Goal: Find contact information: Find contact information

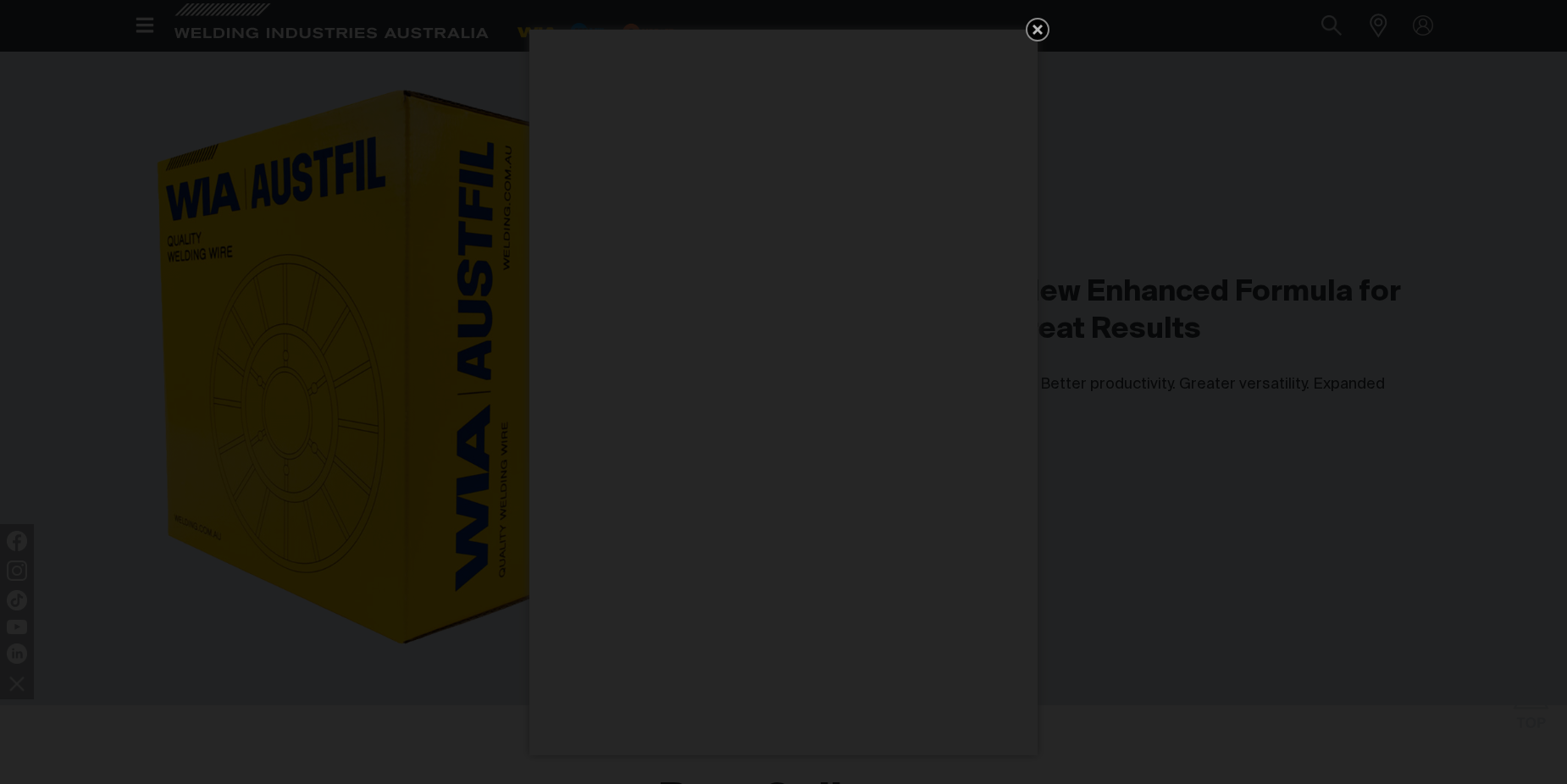
scroll to position [5658, 0]
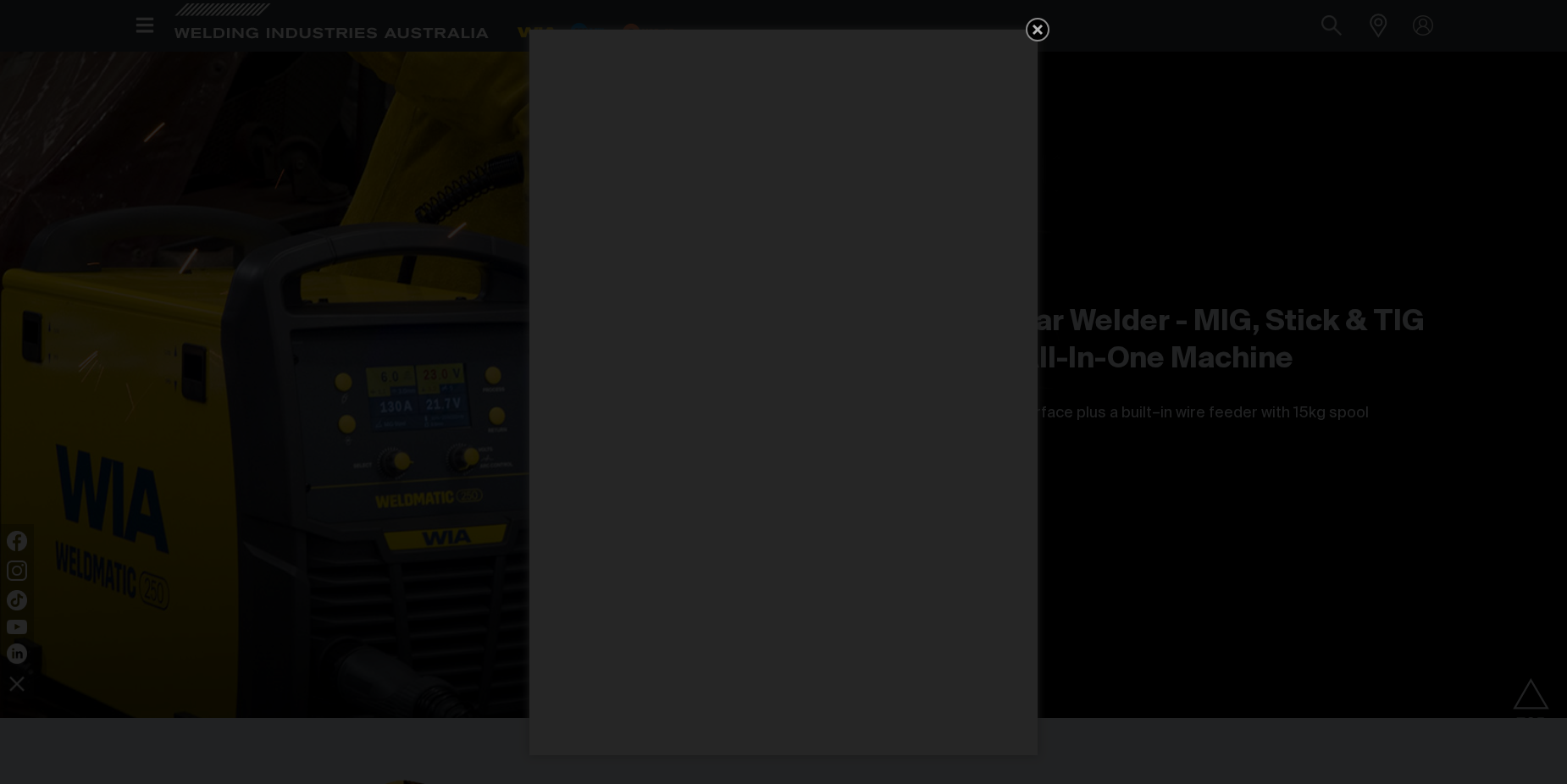
scroll to position [4915, 0]
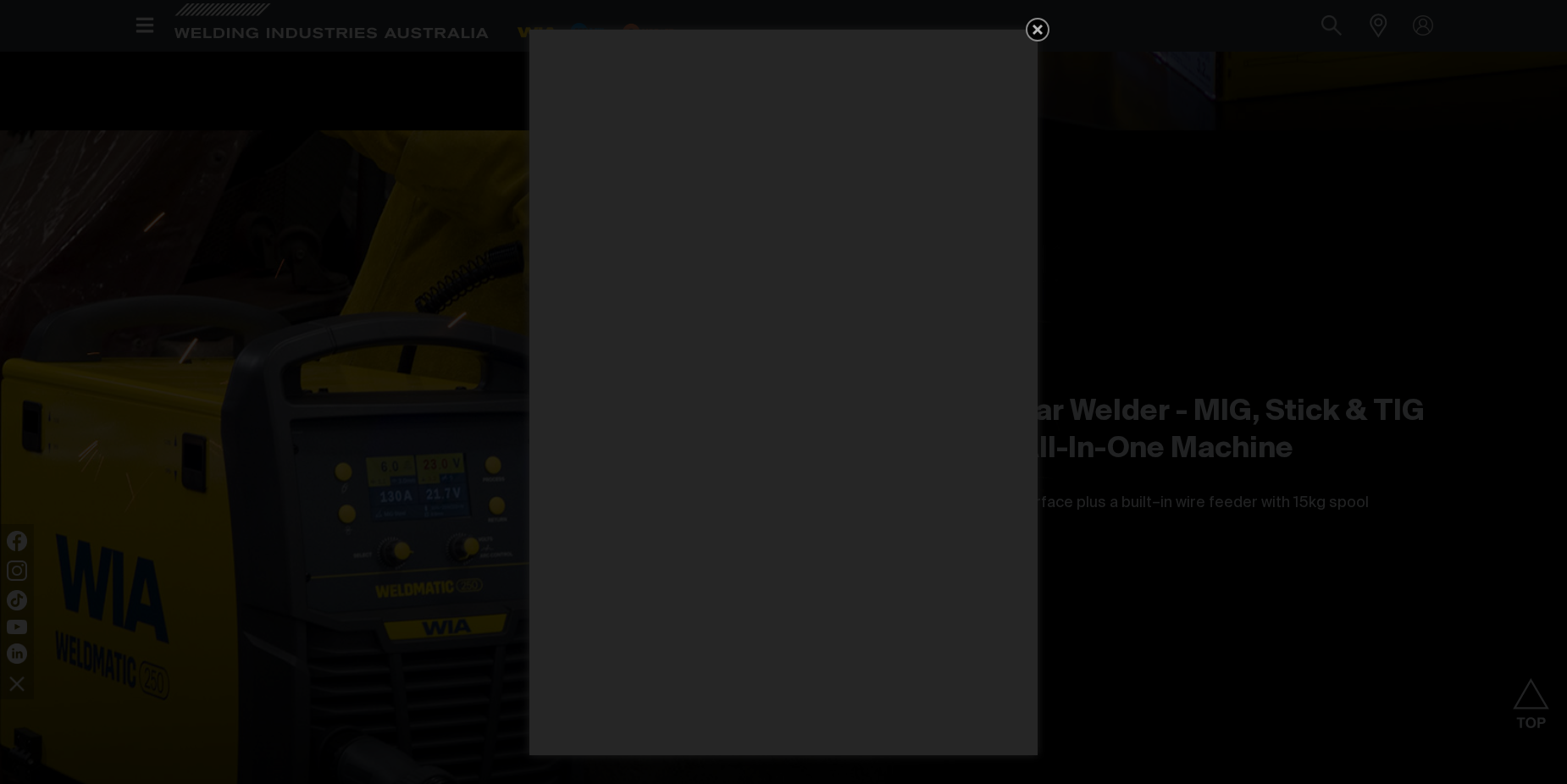
click at [1035, 25] on icon "Get 5 WIA Welding Guides Free!" at bounding box center [1037, 29] width 20 height 20
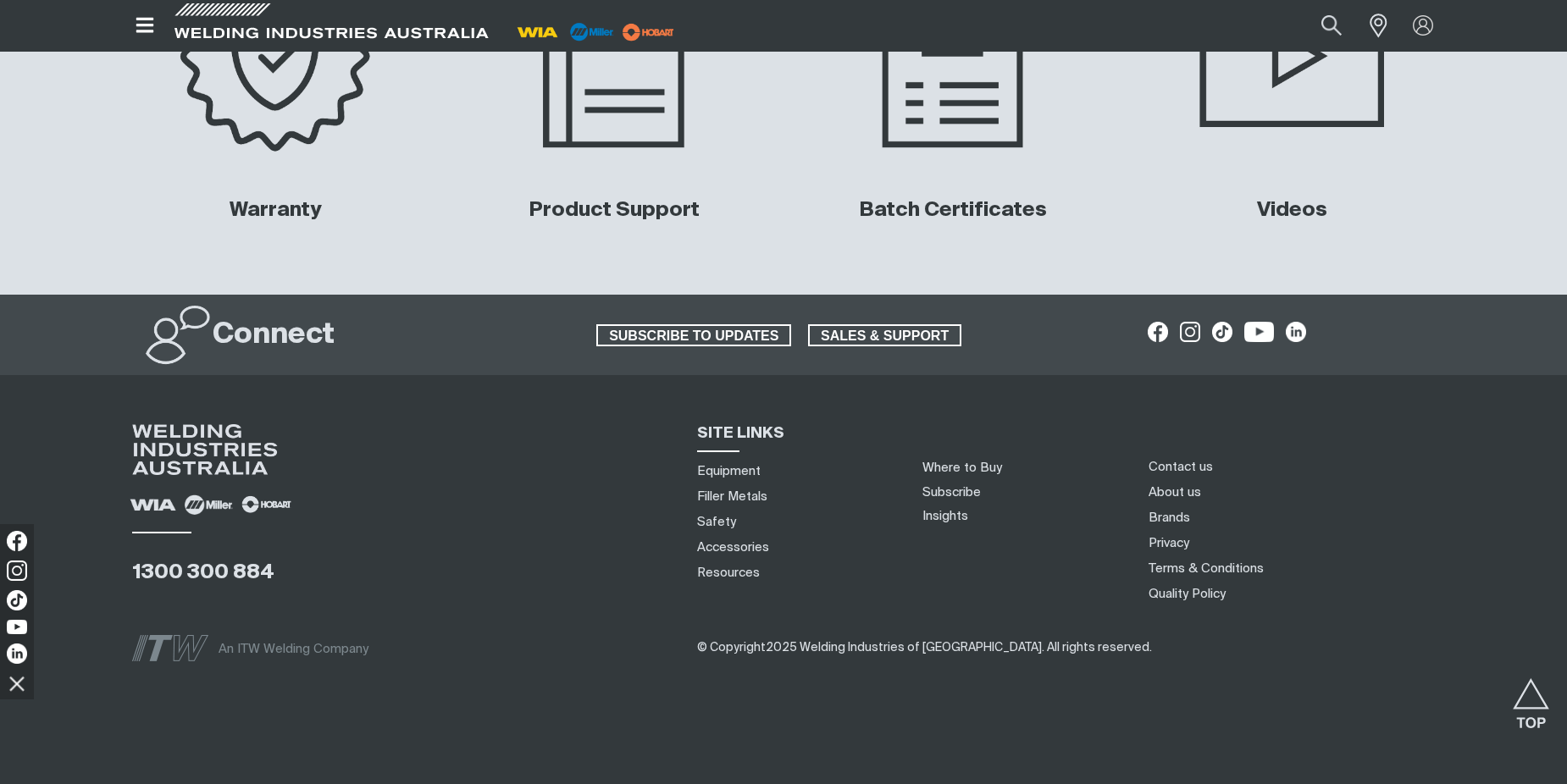
scroll to position [7985, 0]
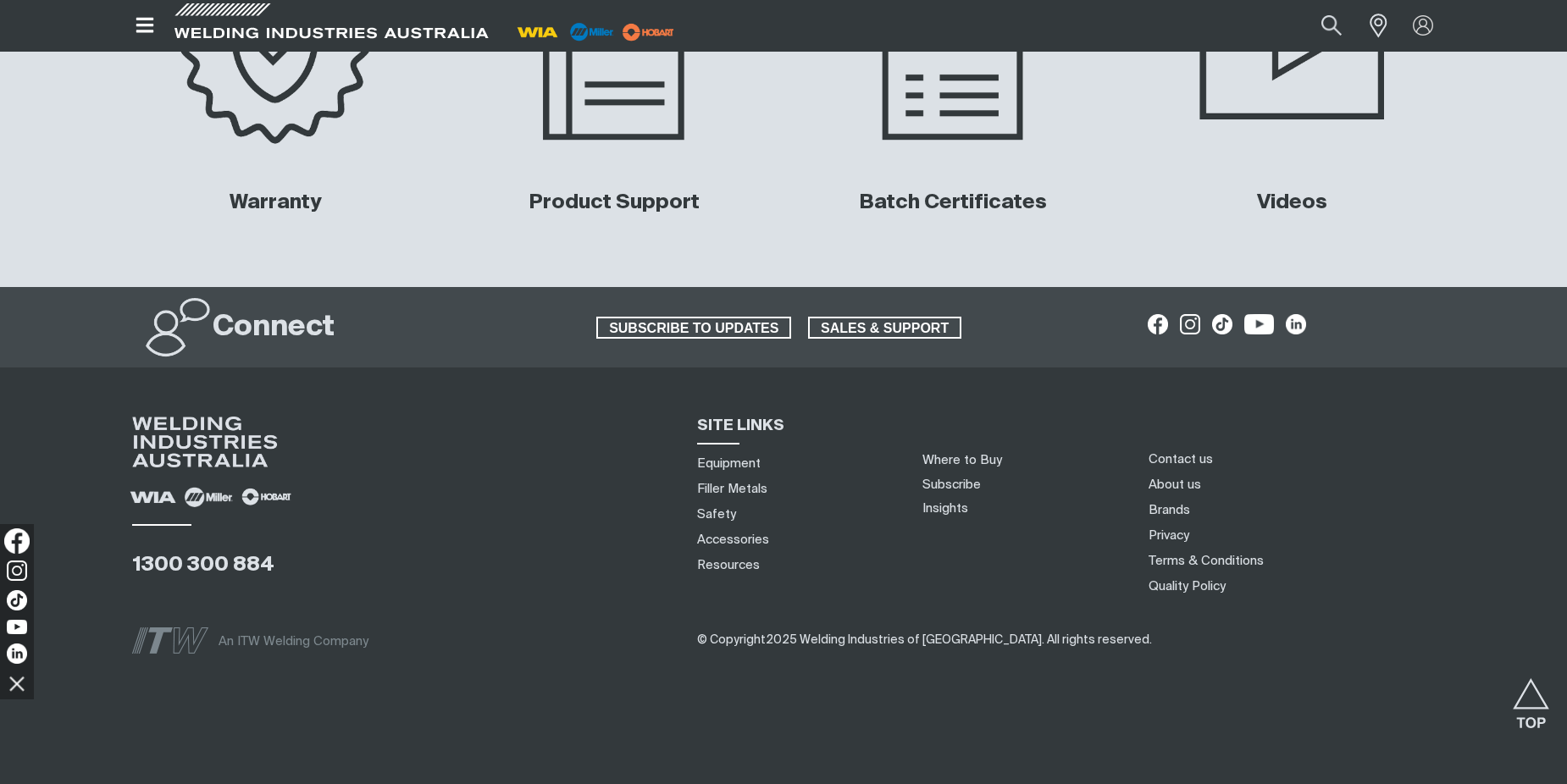
click at [16, 538] on img at bounding box center [17, 540] width 25 height 25
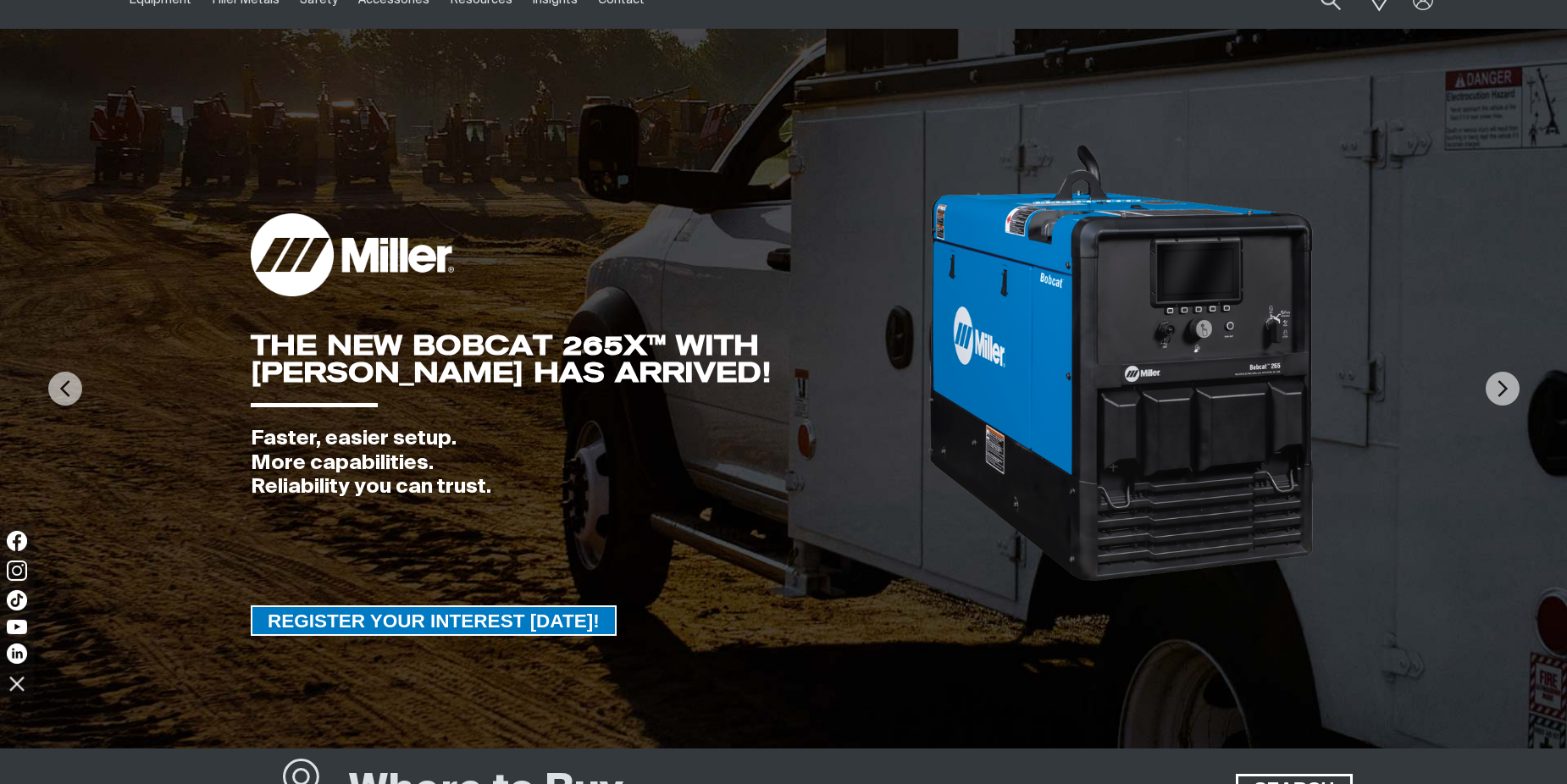
scroll to position [61, 0]
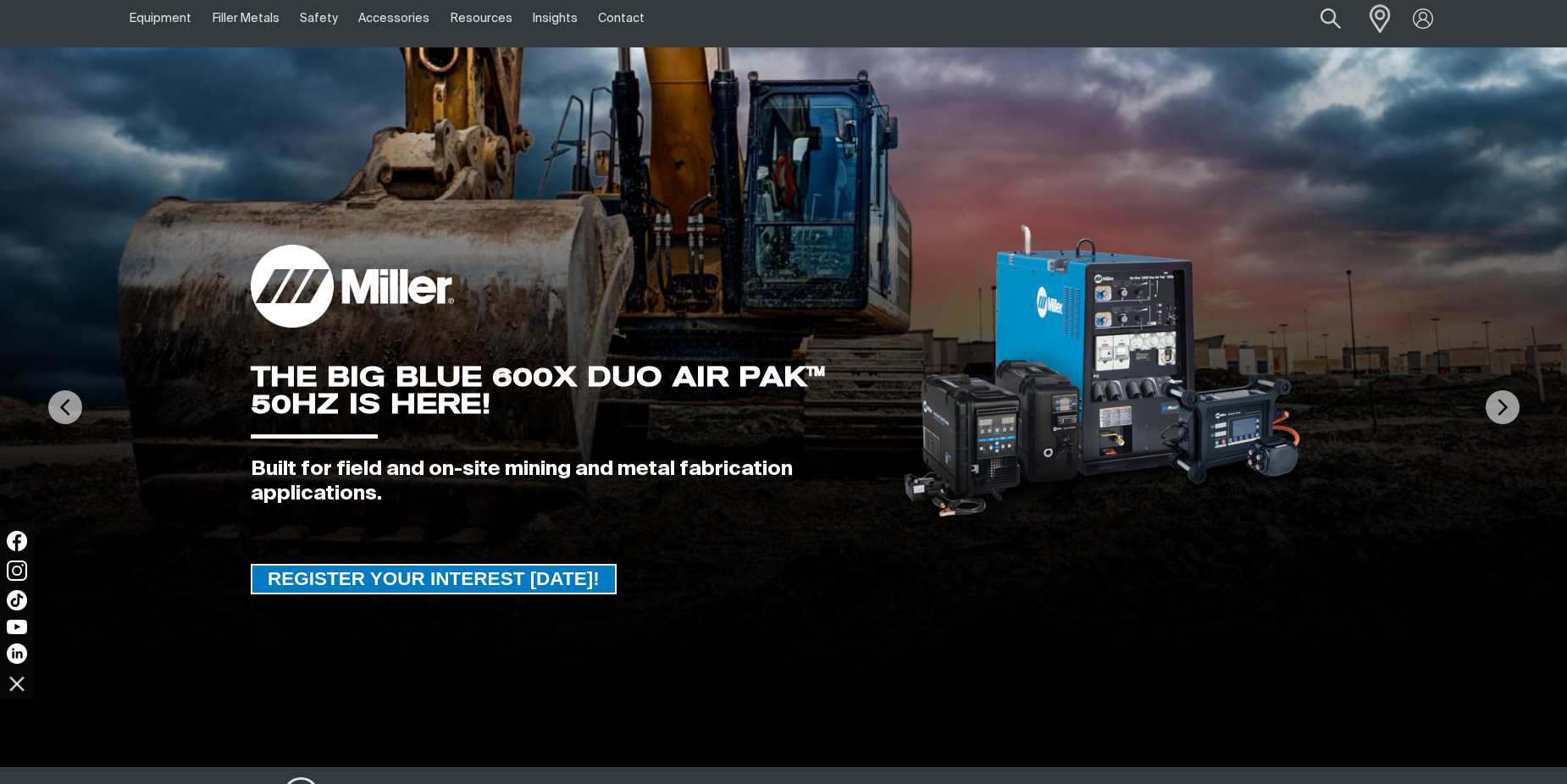
click at [1378, 15] on span at bounding box center [1375, 18] width 37 height 35
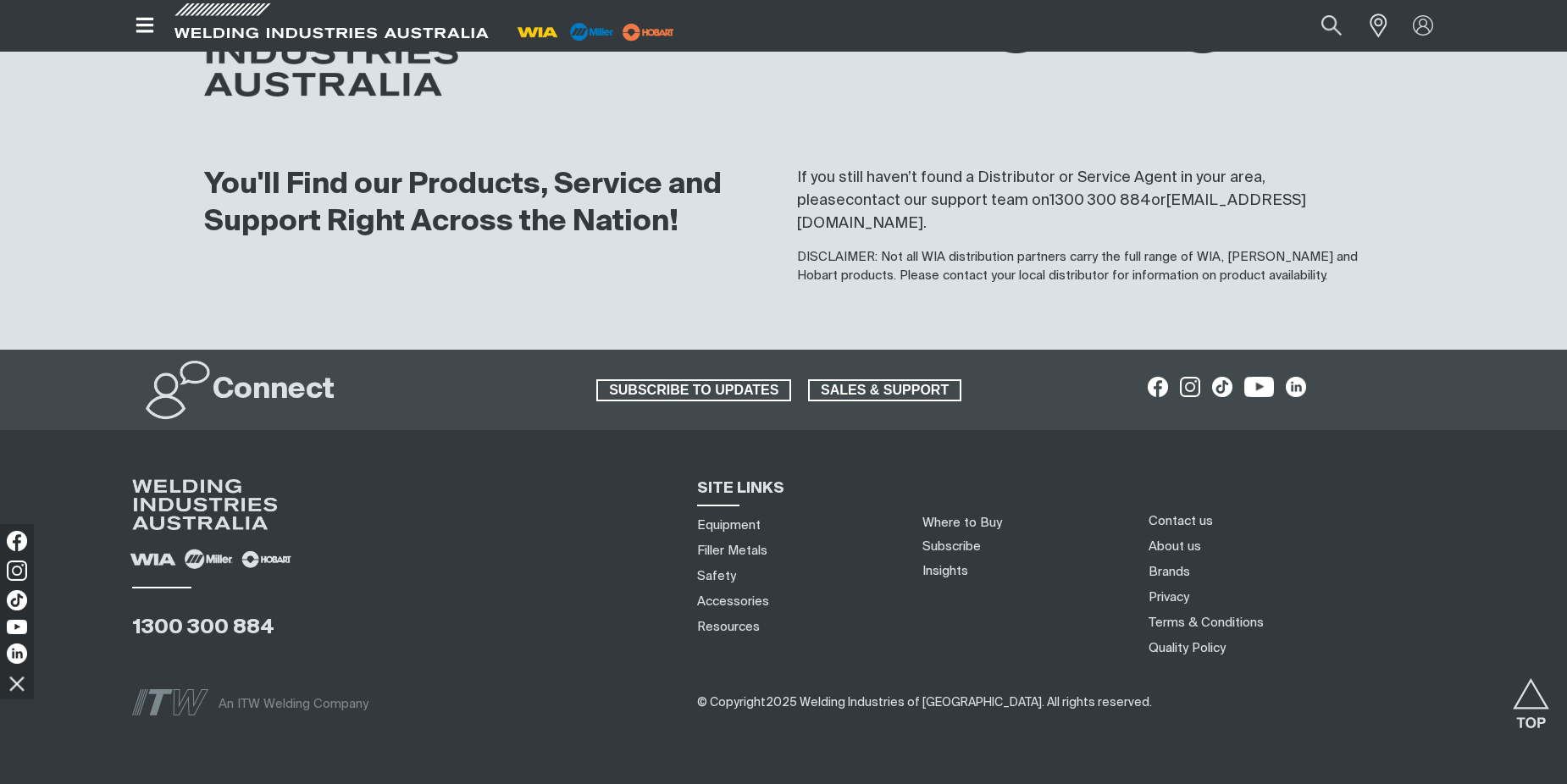
scroll to position [1875, 0]
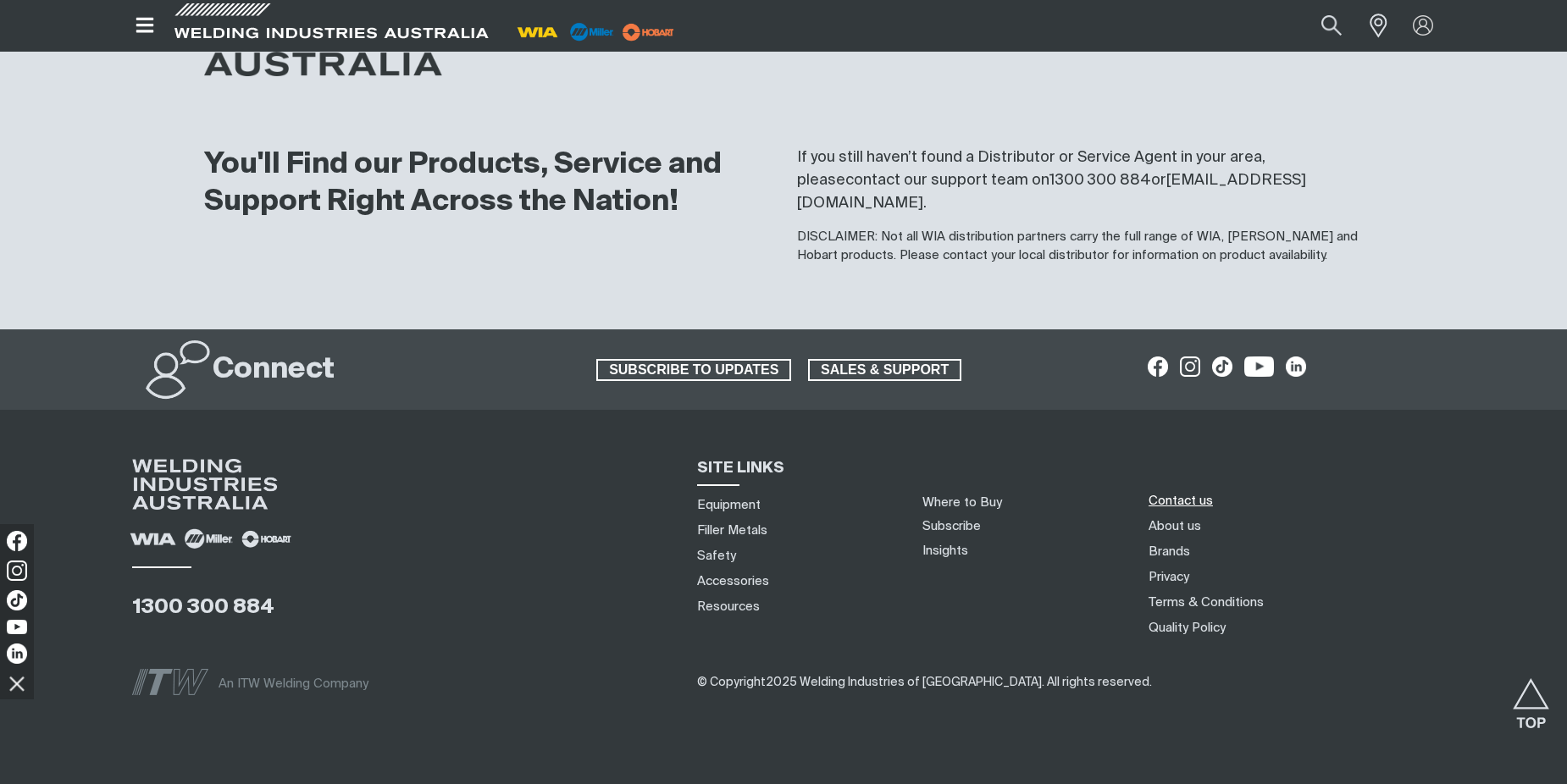
click at [1190, 492] on link "Contact us" at bounding box center [1181, 500] width 64 height 17
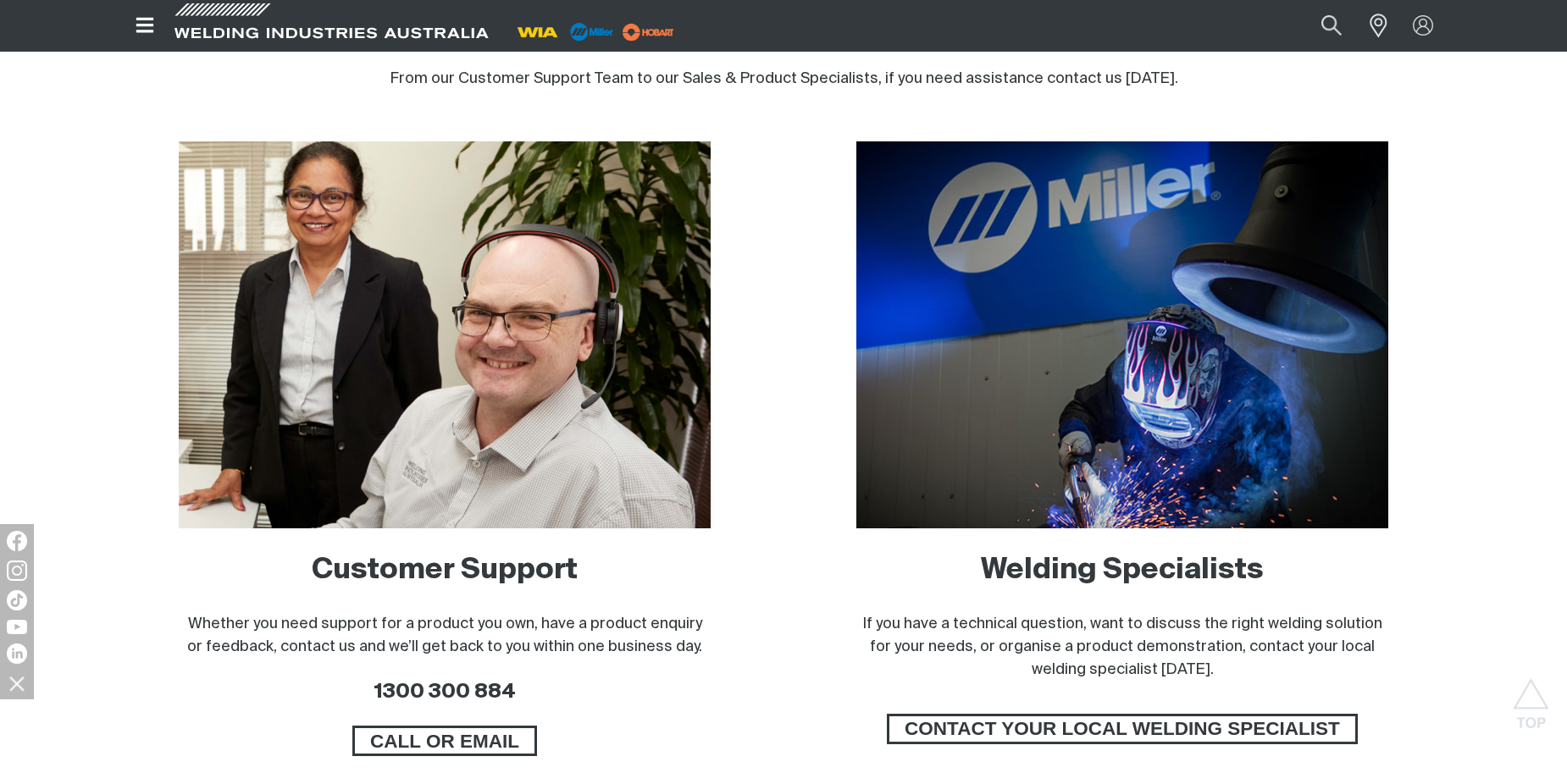
scroll to position [986, 0]
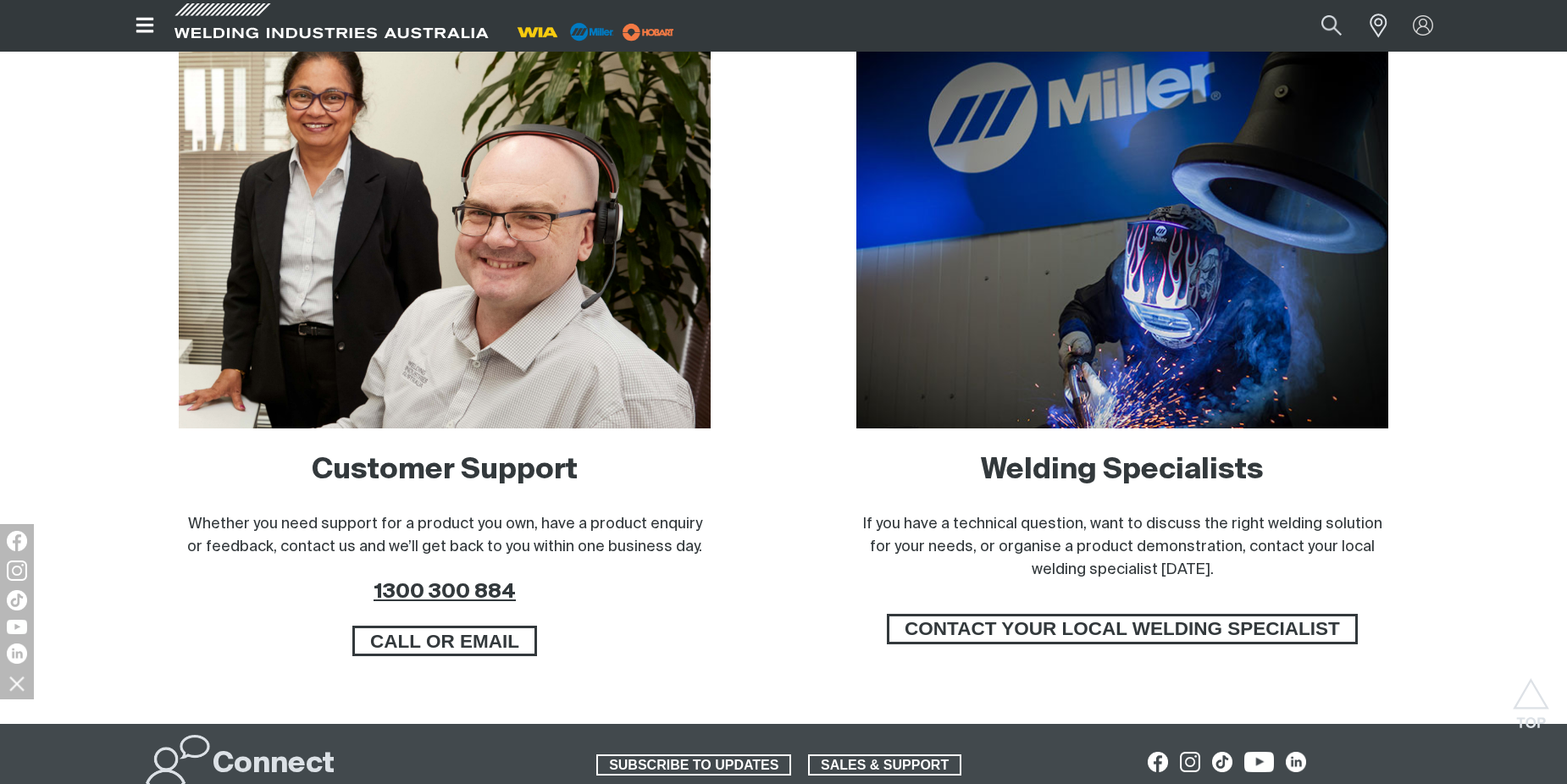
click at [454, 587] on link "1300 300 884" at bounding box center [444, 592] width 142 height 20
click at [1012, 164] on img at bounding box center [1122, 235] width 532 height 387
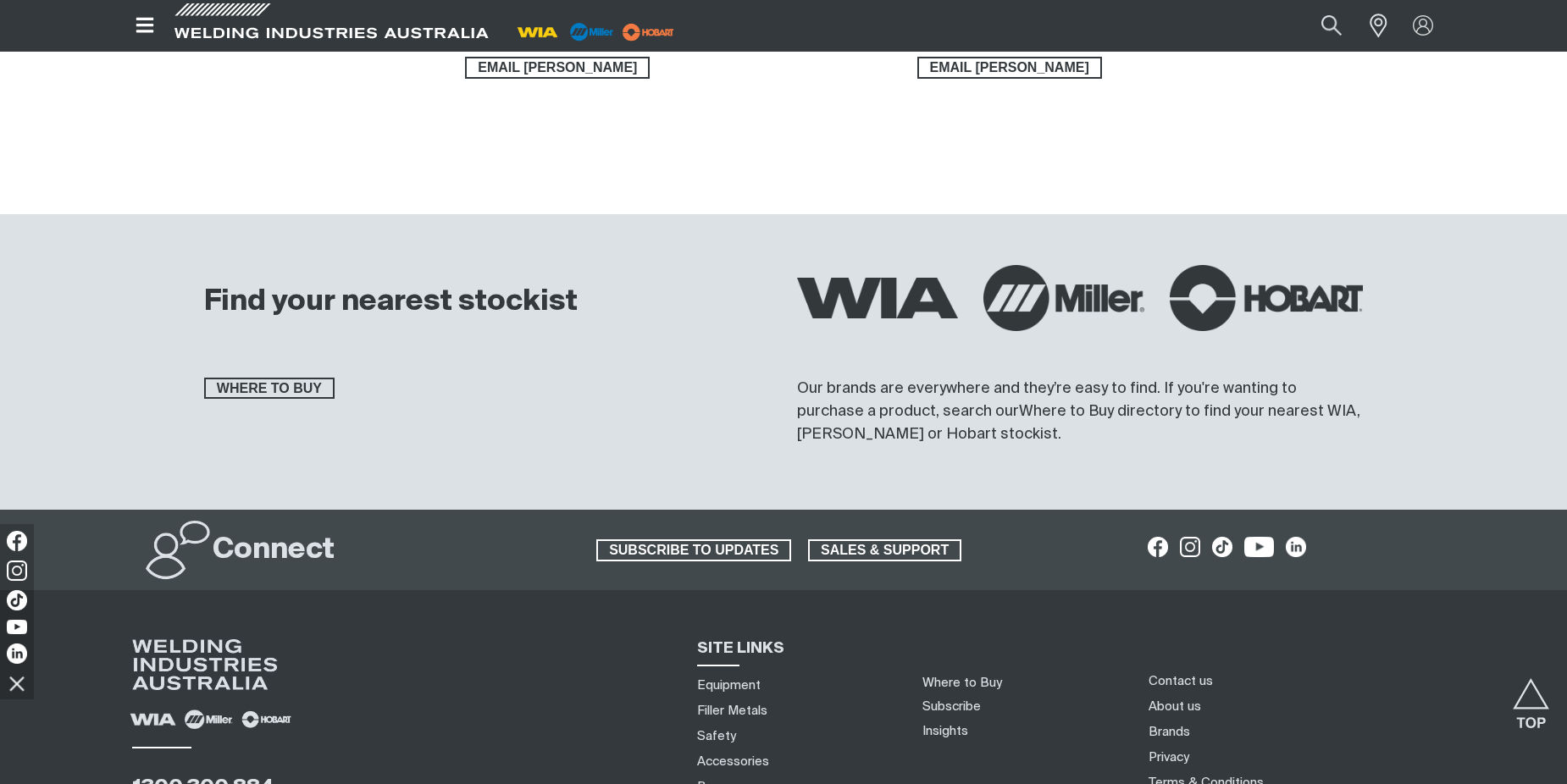
scroll to position [1881, 0]
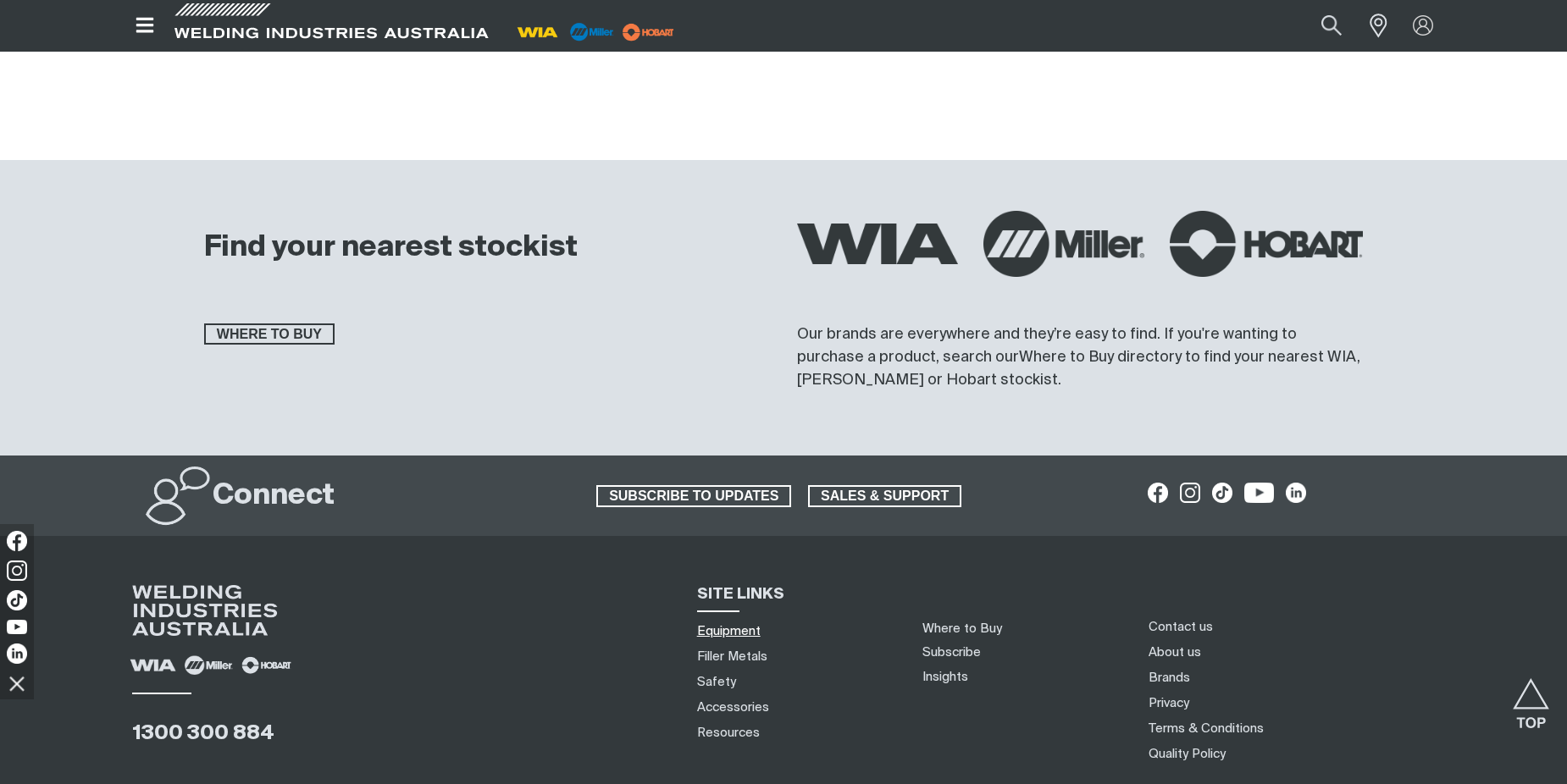
click at [733, 631] on link "Equipment" at bounding box center [729, 631] width 64 height 17
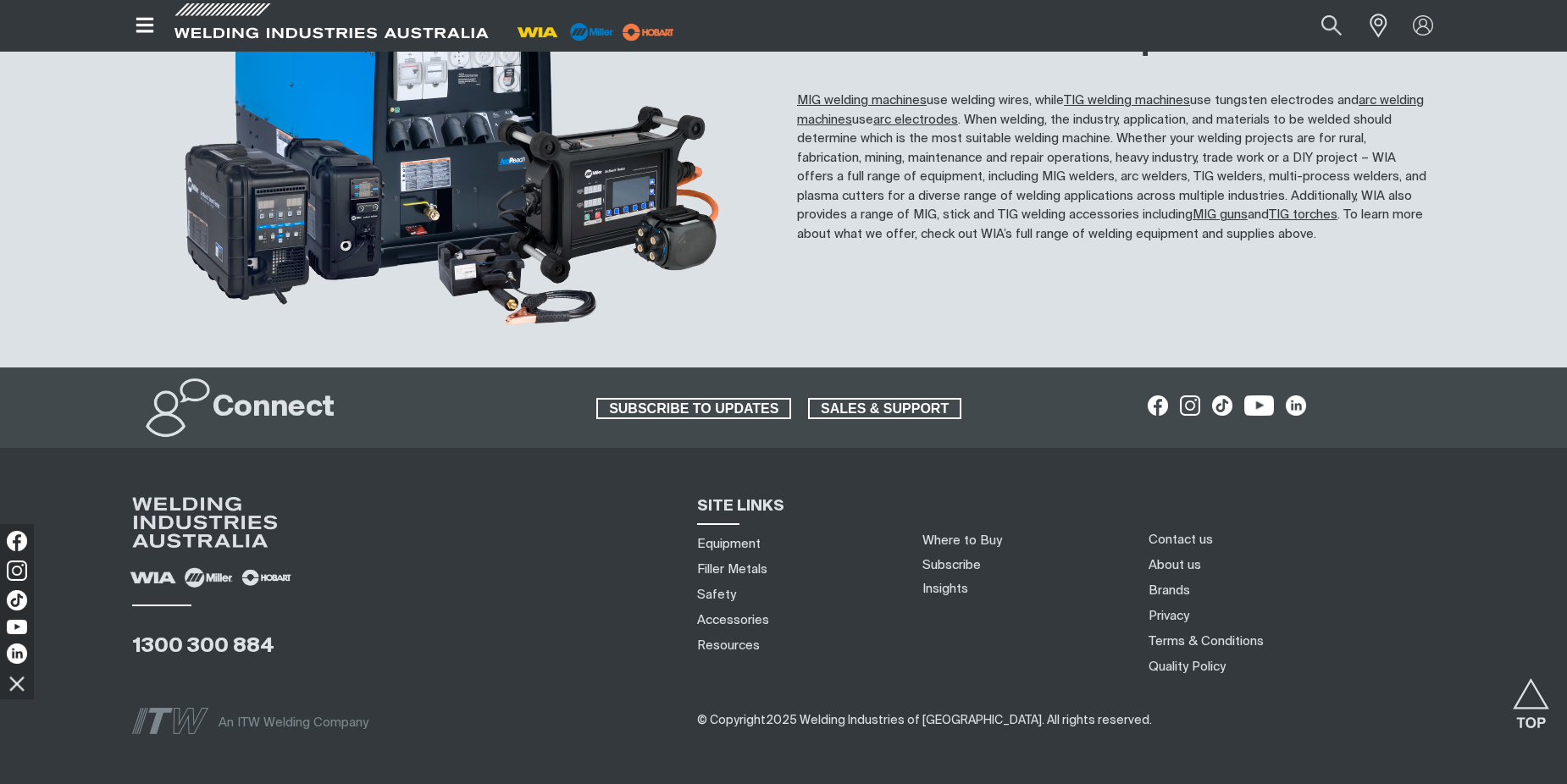
scroll to position [1653, 0]
